Goal: Task Accomplishment & Management: Manage account settings

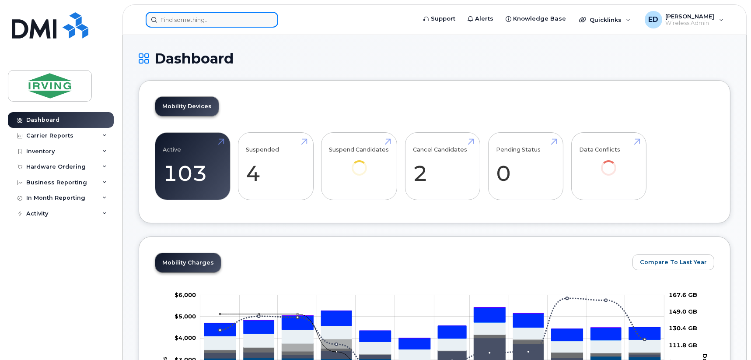
click at [238, 22] on input at bounding box center [212, 20] width 133 height 16
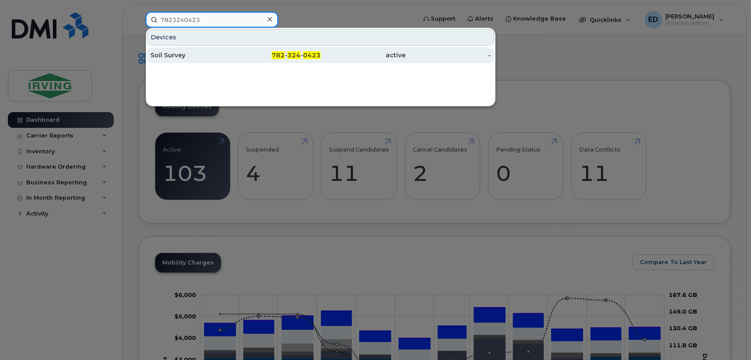
type input "7823240423"
click at [178, 54] on div "Soil Survey" at bounding box center [193, 55] width 85 height 9
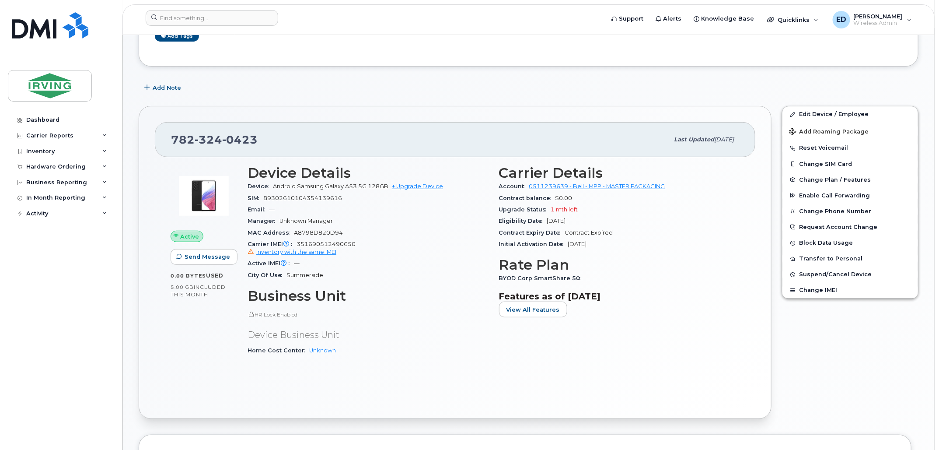
scroll to position [164, 0]
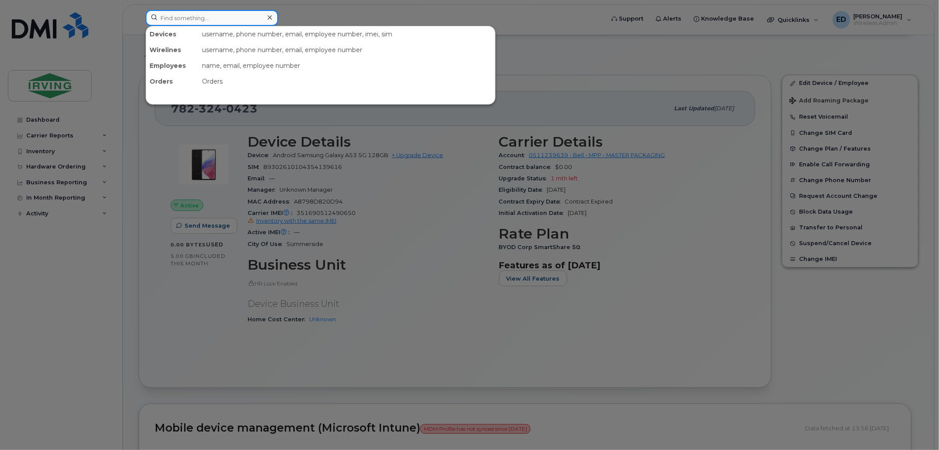
click at [235, 21] on input at bounding box center [212, 18] width 133 height 16
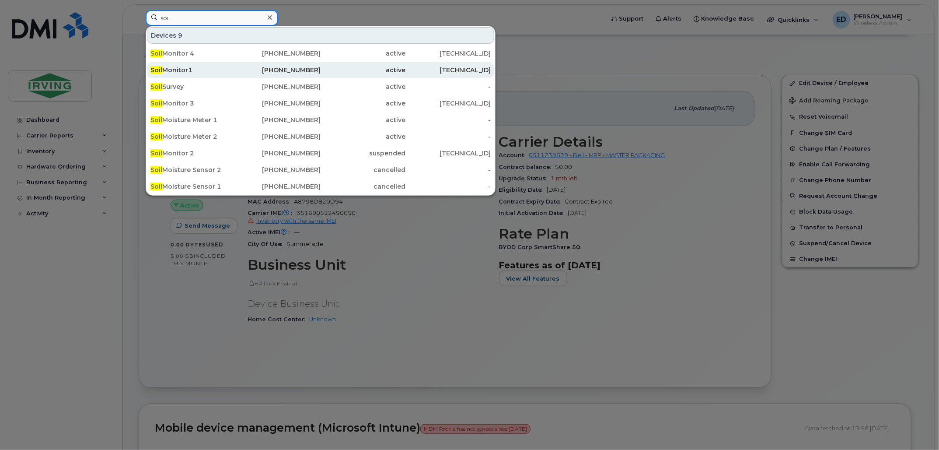
type input "soil"
click at [193, 70] on div "Soil Monitor1" at bounding box center [193, 70] width 85 height 9
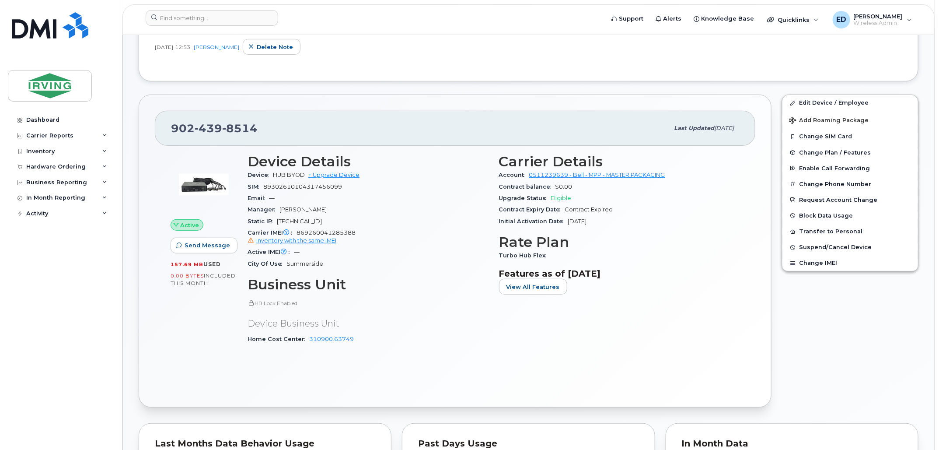
scroll to position [219, 0]
click at [224, 19] on input at bounding box center [212, 18] width 133 height 16
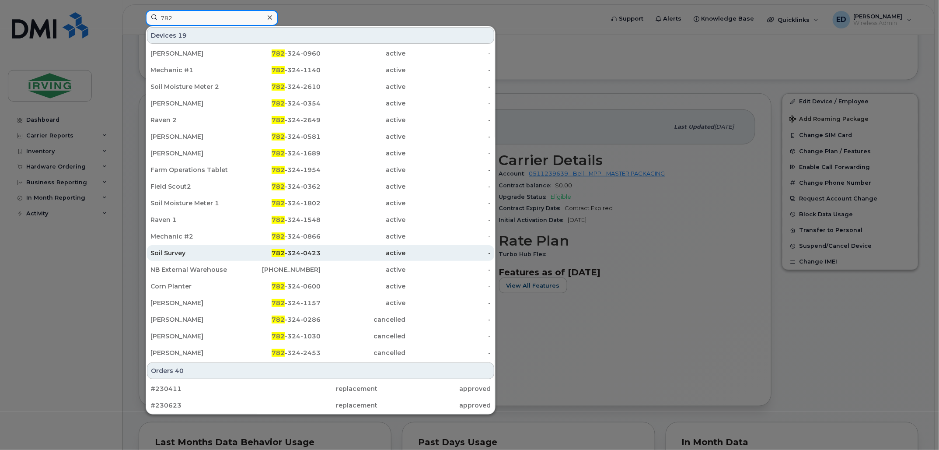
type input "782"
click at [285, 251] on div "782 -324-0423" at bounding box center [278, 253] width 85 height 9
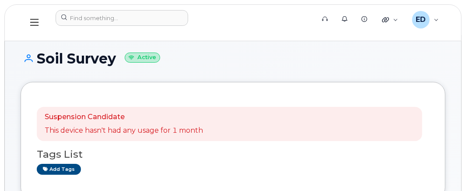
click at [234, 54] on h1 "Soil Survey Active" at bounding box center [233, 58] width 425 height 15
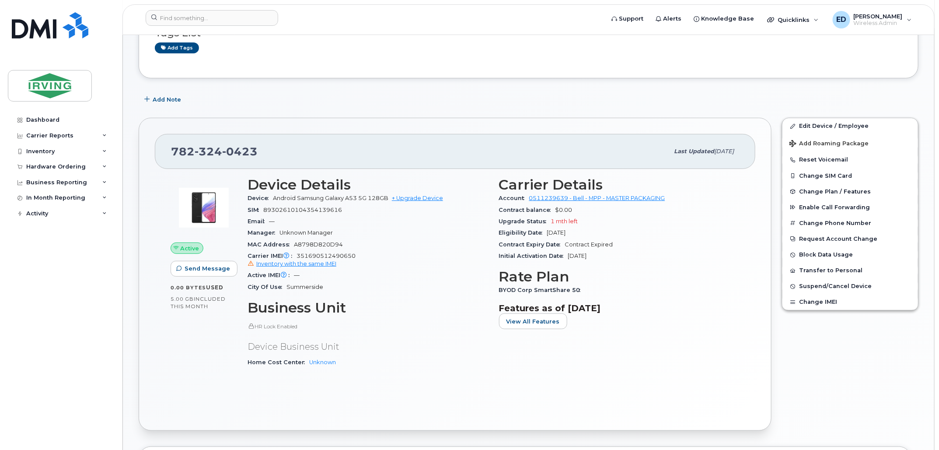
scroll to position [109, 0]
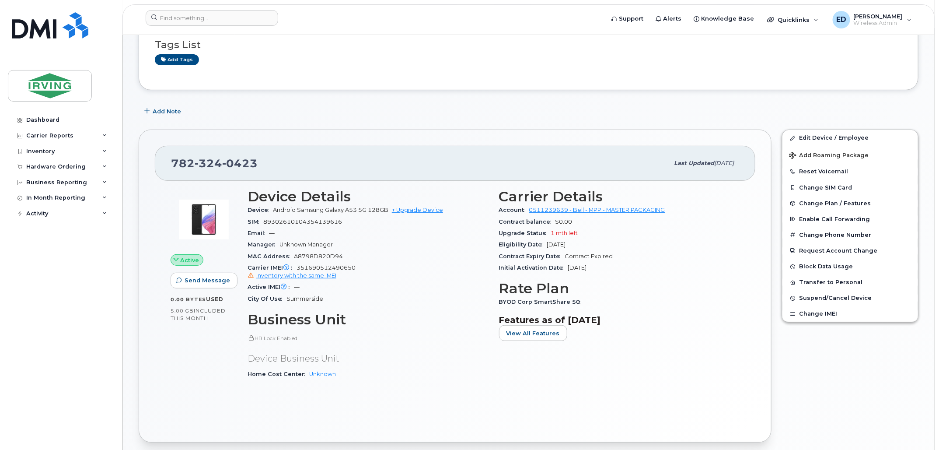
click at [305, 245] on span "Unknown Manager" at bounding box center [306, 244] width 53 height 7
click at [280, 243] on span "Unknown Manager" at bounding box center [306, 244] width 53 height 7
click at [820, 133] on link "Edit Device / Employee" at bounding box center [851, 138] width 136 height 16
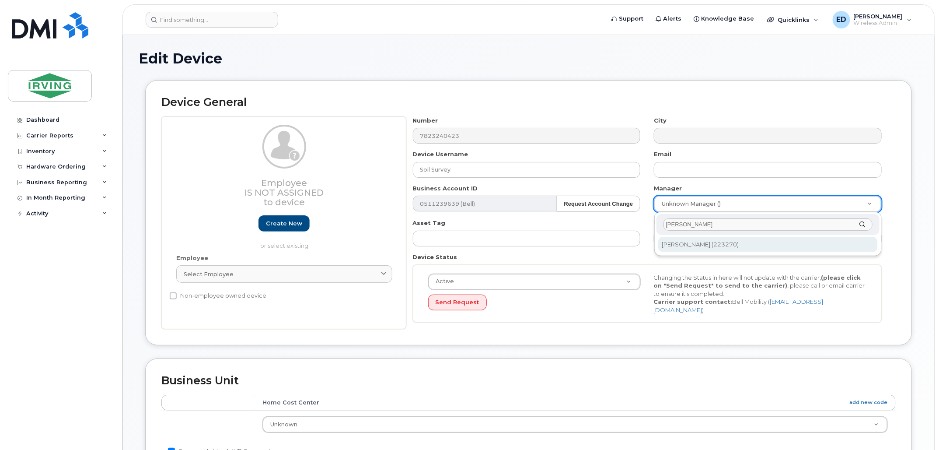
type input "mark cull"
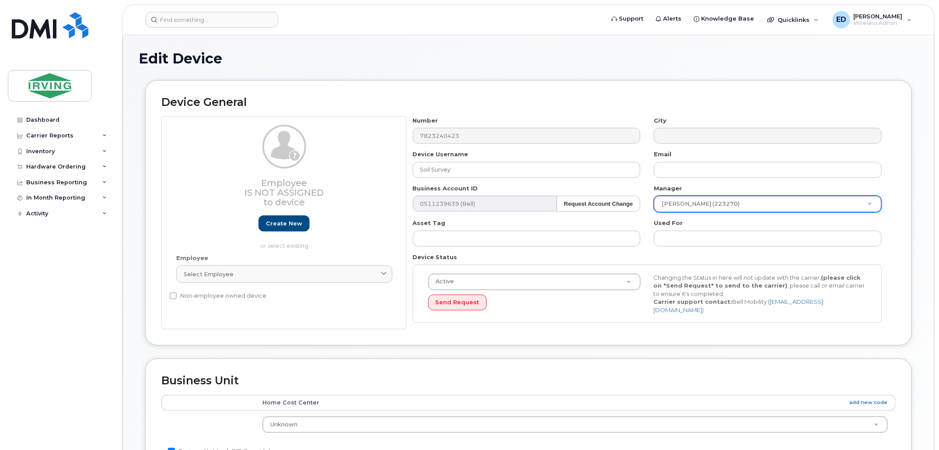
type input "1762128"
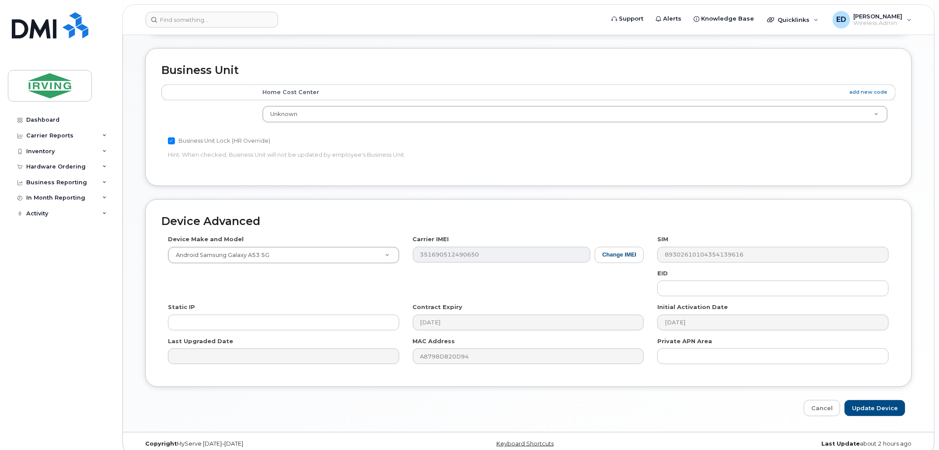
scroll to position [318, 0]
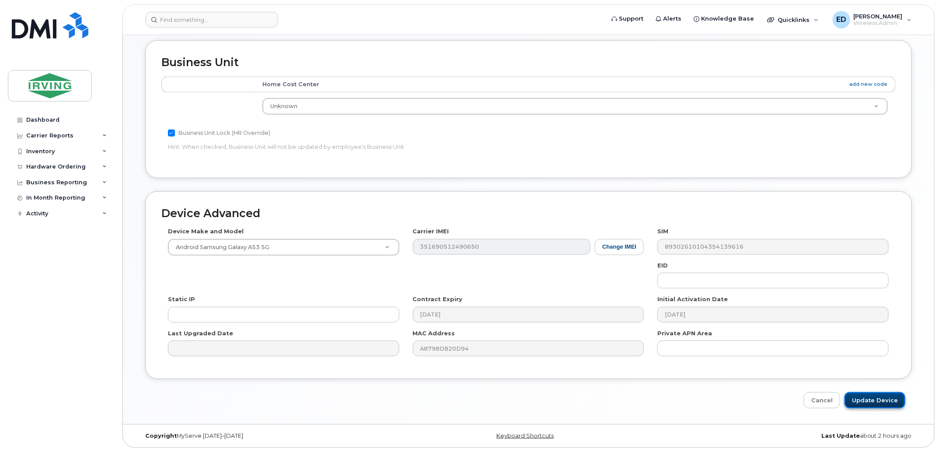
click at [861, 398] on input "Update Device" at bounding box center [875, 400] width 61 height 16
type input "Saving..."
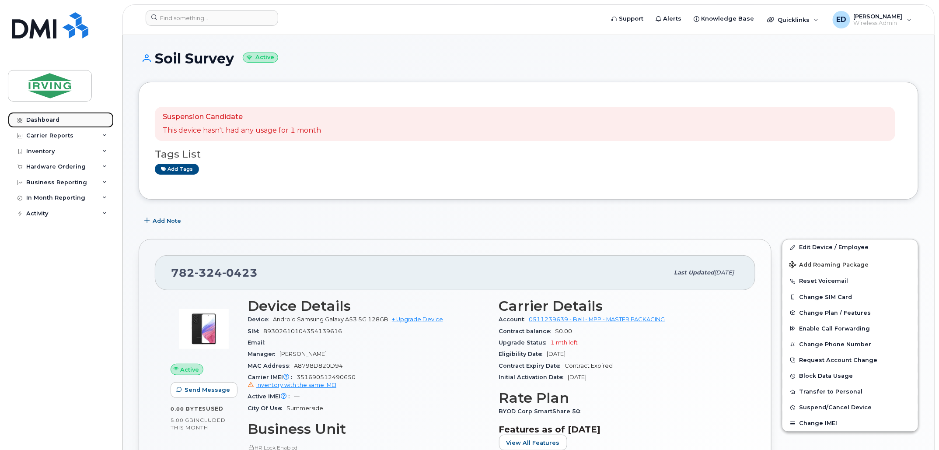
click at [58, 113] on link "Dashboard" at bounding box center [61, 120] width 106 height 16
click at [58, 120] on link "Dashboard" at bounding box center [61, 120] width 106 height 16
click at [46, 137] on div "Carrier Reports" at bounding box center [49, 135] width 47 height 7
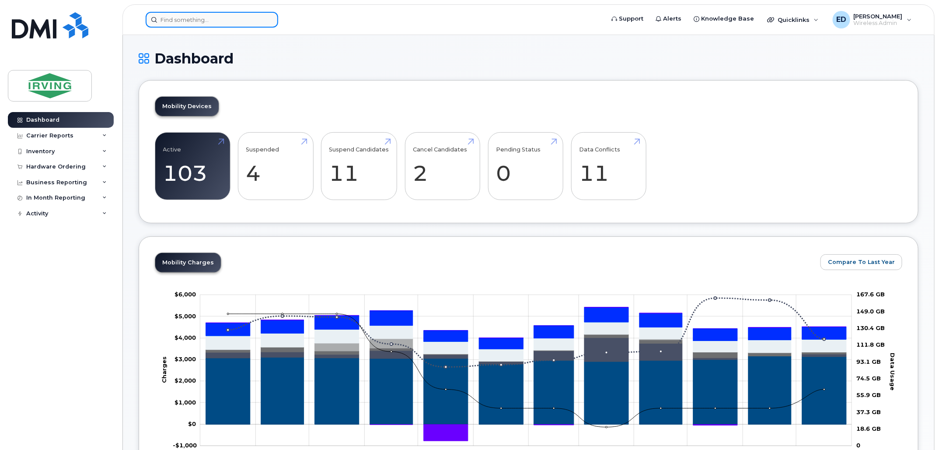
click at [221, 18] on input at bounding box center [212, 20] width 133 height 16
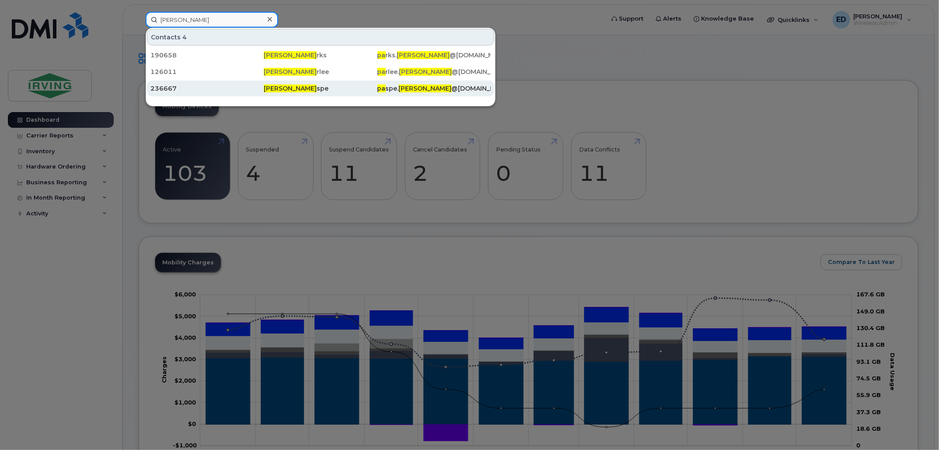
type input "[PERSON_NAME]"
click at [287, 90] on span "Aaron Pa" at bounding box center [290, 88] width 53 height 8
